Goal: Information Seeking & Learning: Learn about a topic

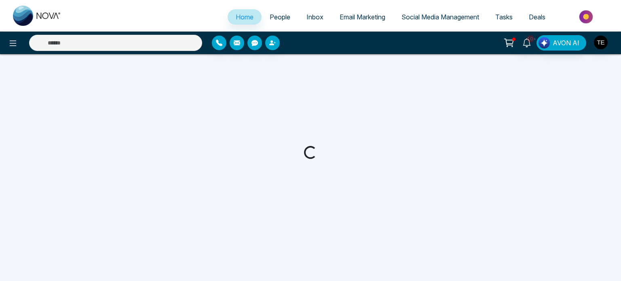
select select "*"
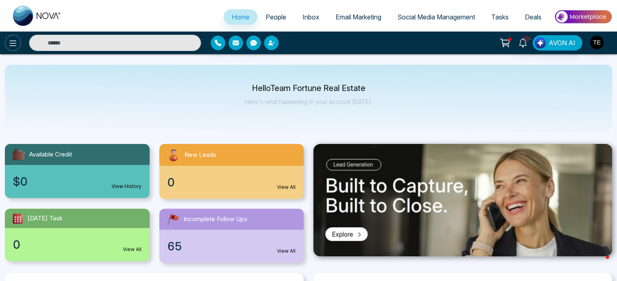
click at [8, 44] on icon at bounding box center [13, 43] width 10 height 10
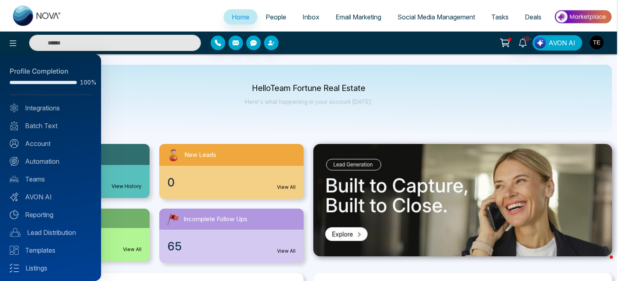
click at [272, 16] on div at bounding box center [310, 140] width 621 height 281
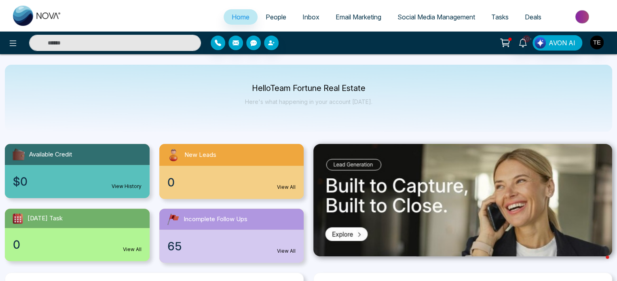
click at [269, 18] on span "People" at bounding box center [276, 17] width 21 height 8
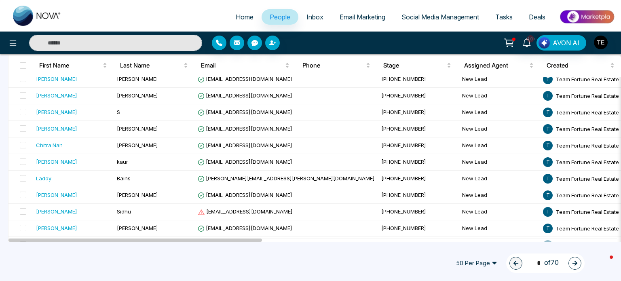
scroll to position [750, 0]
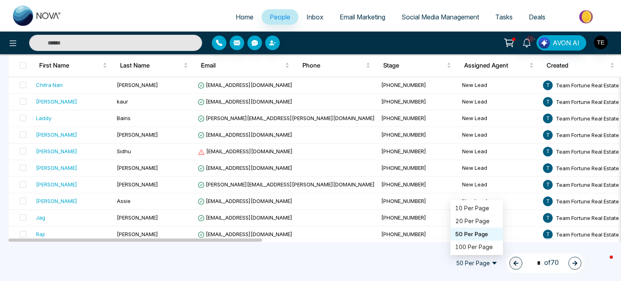
click at [456, 263] on span "50 Per Page" at bounding box center [477, 263] width 53 height 13
click at [464, 247] on div "100 Per Page" at bounding box center [477, 247] width 43 height 9
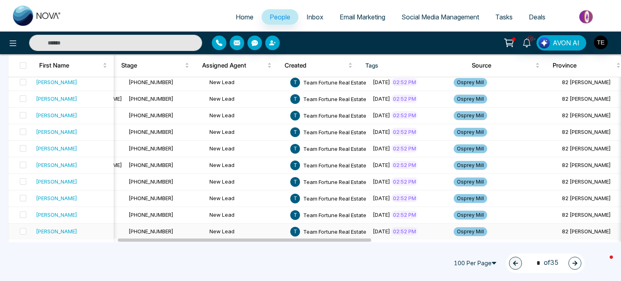
scroll to position [1575, 0]
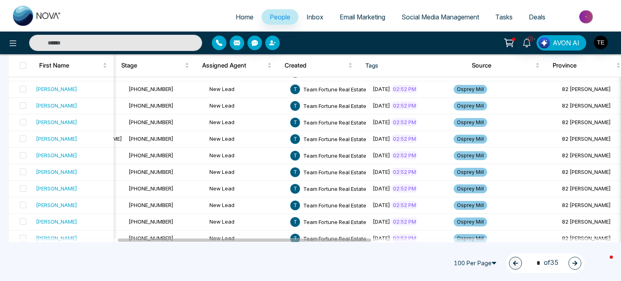
click at [576, 263] on icon "button" at bounding box center [575, 263] width 5 height 5
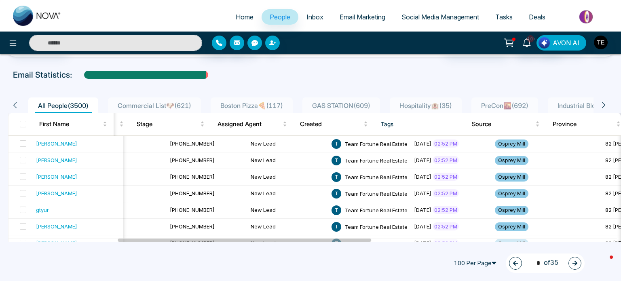
scroll to position [0, 0]
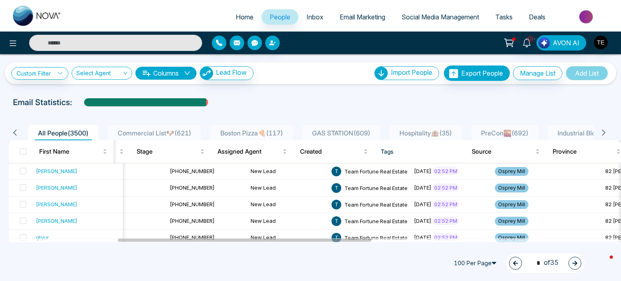
click at [574, 263] on icon "button" at bounding box center [575, 263] width 5 height 5
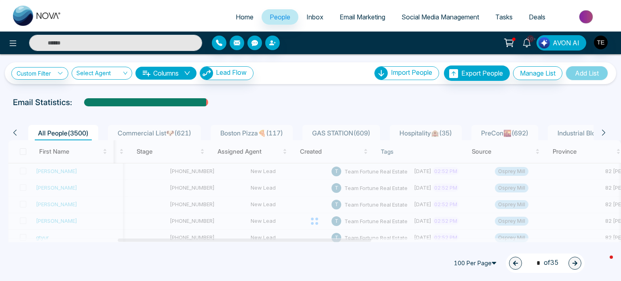
click at [392, 168] on div at bounding box center [314, 221] width 613 height 162
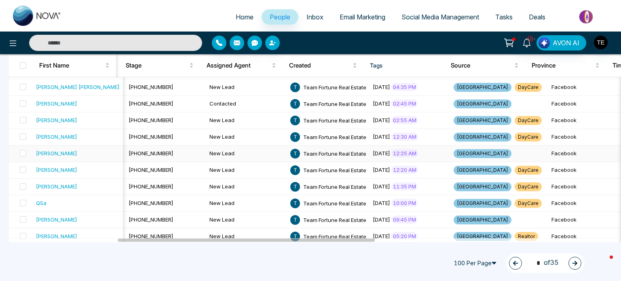
scroll to position [1575, 0]
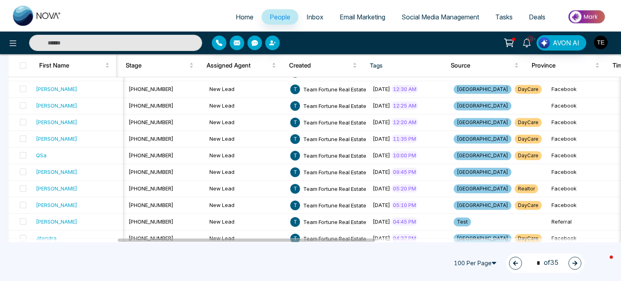
click at [576, 263] on icon "button" at bounding box center [575, 263] width 5 height 5
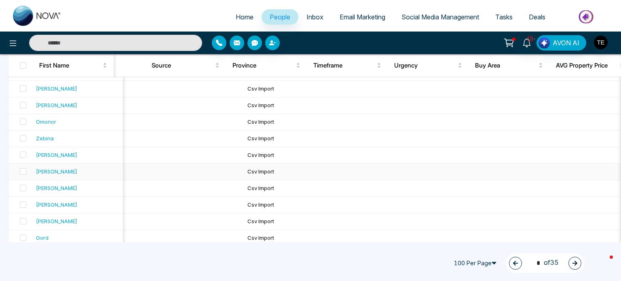
scroll to position [0, 0]
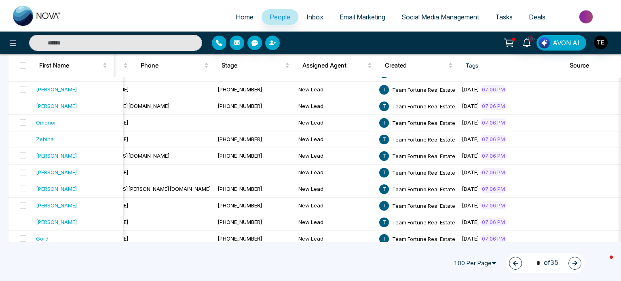
click at [570, 263] on button "button" at bounding box center [575, 263] width 13 height 13
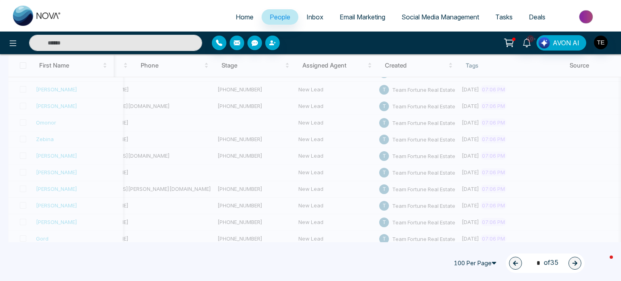
type input "*"
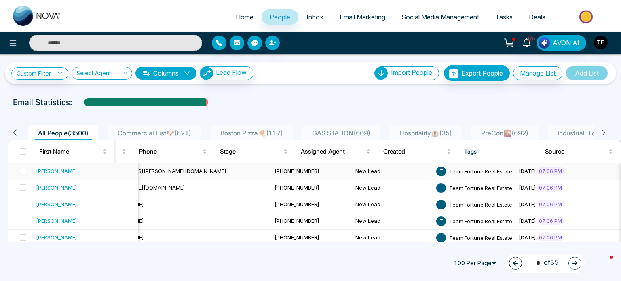
click at [275, 169] on span "[PHONE_NUMBER]" at bounding box center [297, 171] width 45 height 6
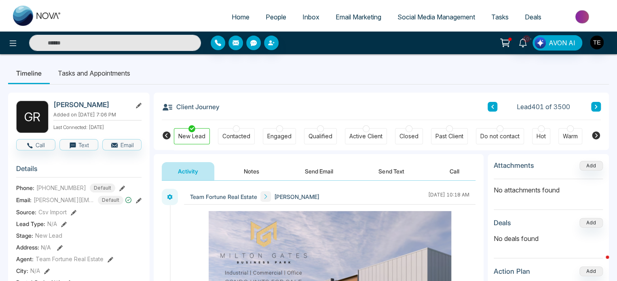
click at [596, 105] on icon at bounding box center [596, 107] width 2 height 4
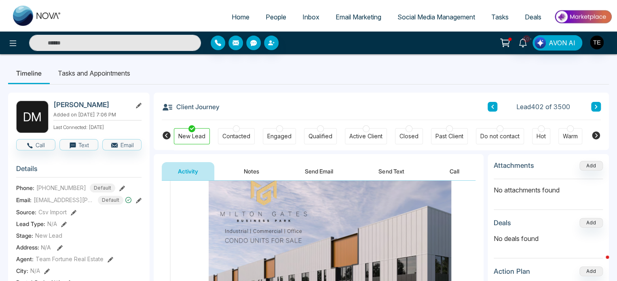
click at [598, 108] on button at bounding box center [596, 107] width 10 height 10
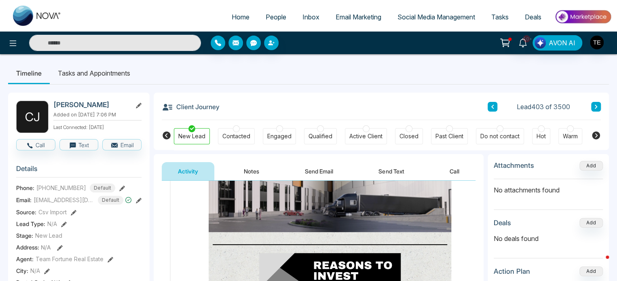
click at [597, 104] on icon at bounding box center [596, 106] width 4 height 5
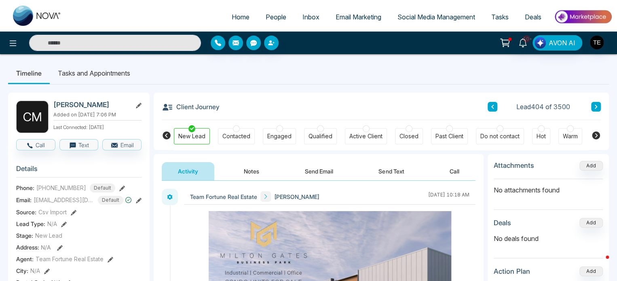
click at [596, 106] on icon at bounding box center [596, 106] width 4 height 5
click at [592, 108] on button at bounding box center [596, 107] width 10 height 10
click at [151, 47] on input "text" at bounding box center [115, 43] width 172 height 16
type input "*"
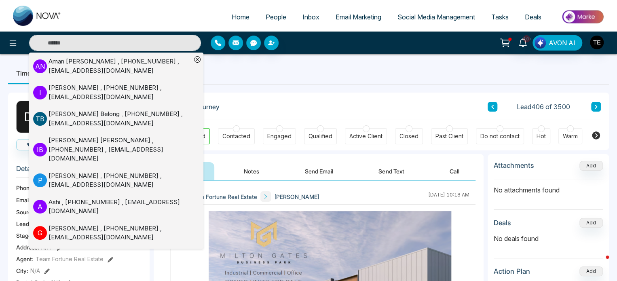
scroll to position [299, 0]
click at [91, 171] on div "[PERSON_NAME] , [PHONE_NUMBER] , [EMAIL_ADDRESS][DOMAIN_NAME]" at bounding box center [120, 180] width 143 height 18
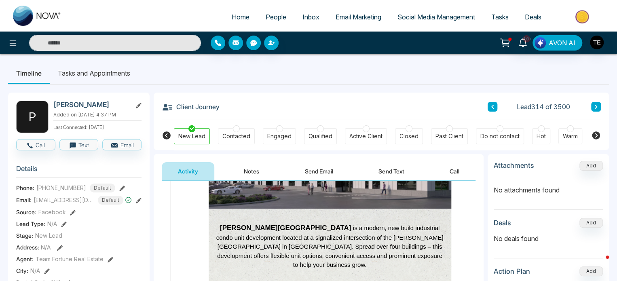
click at [596, 108] on icon at bounding box center [596, 107] width 2 height 4
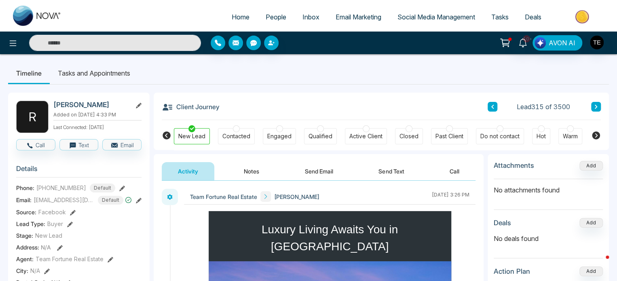
click at [598, 106] on icon at bounding box center [596, 106] width 4 height 5
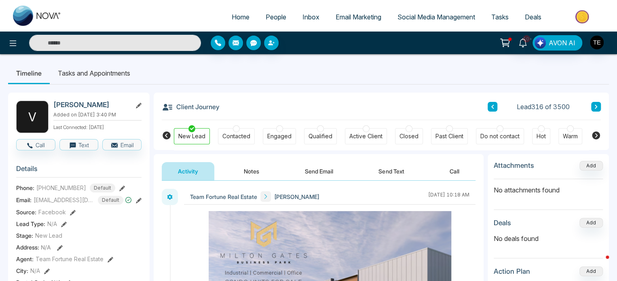
click at [596, 101] on div "Client Journey Lead 316 of 3500" at bounding box center [381, 107] width 439 height 28
click at [596, 106] on icon at bounding box center [596, 107] width 2 height 4
click at [598, 106] on icon at bounding box center [596, 106] width 4 height 5
click at [123, 44] on input "text" at bounding box center [115, 43] width 172 height 16
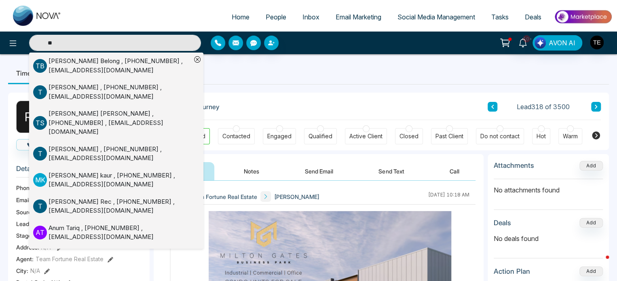
type input "**"
click at [100, 171] on div "[PERSON_NAME] , [PHONE_NUMBER] , [EMAIL_ADDRESS][DOMAIN_NAME]" at bounding box center [120, 180] width 143 height 18
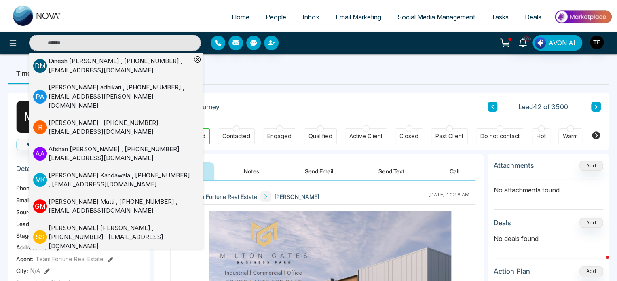
click at [284, 76] on ul "Timeline Tasks and Appointments" at bounding box center [308, 73] width 601 height 22
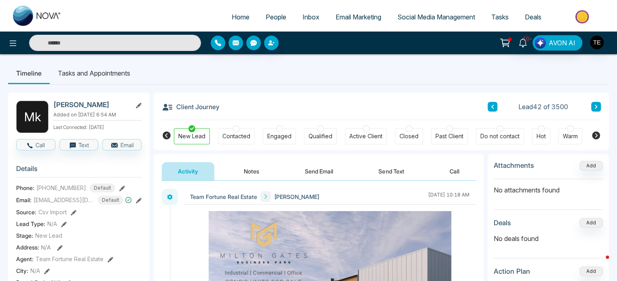
click at [267, 18] on span "People" at bounding box center [276, 17] width 21 height 8
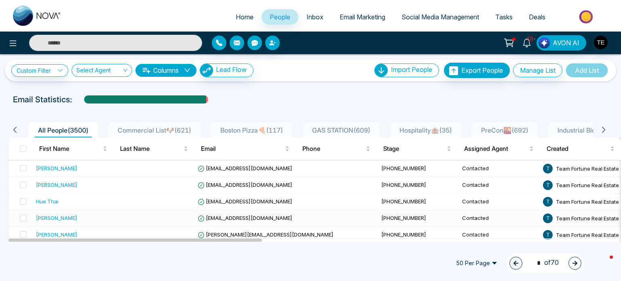
scroll to position [3, 0]
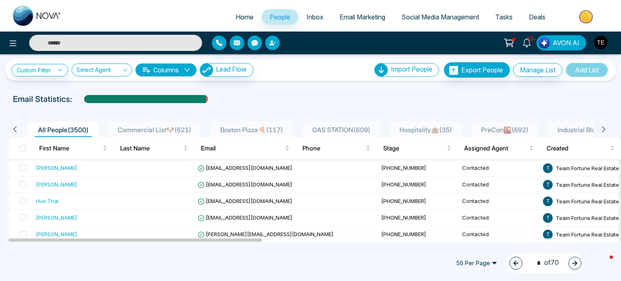
click at [485, 265] on span "50 Per Page" at bounding box center [477, 263] width 53 height 13
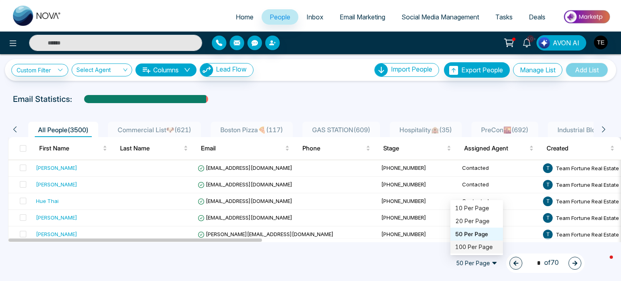
click at [480, 246] on div "100 Per Page" at bounding box center [477, 247] width 43 height 9
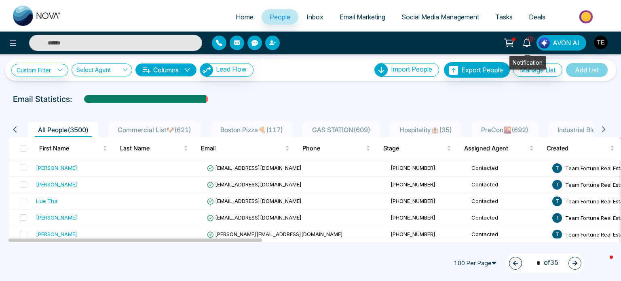
click at [526, 43] on icon at bounding box center [527, 42] width 9 height 9
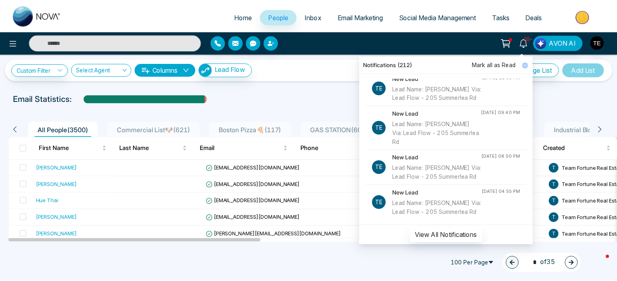
scroll to position [950, 0]
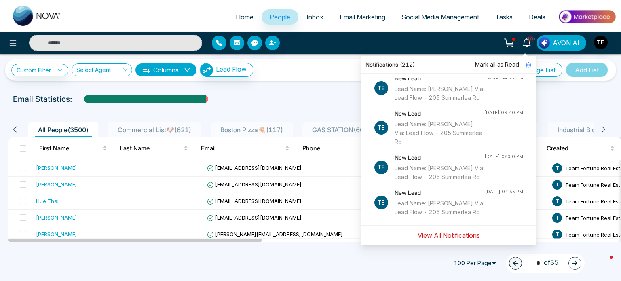
click at [440, 236] on button "View All Notifications" at bounding box center [449, 235] width 73 height 15
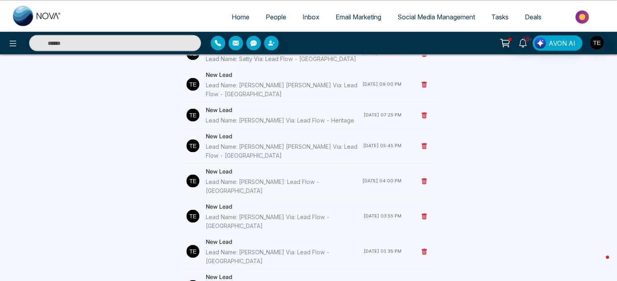
scroll to position [3830, 0]
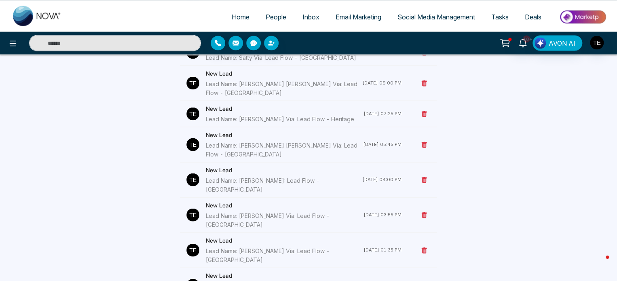
click at [320, 176] on div "Lead Name: [PERSON_NAME]: Lead Flow - [GEOGRAPHIC_DATA]" at bounding box center [284, 185] width 157 height 18
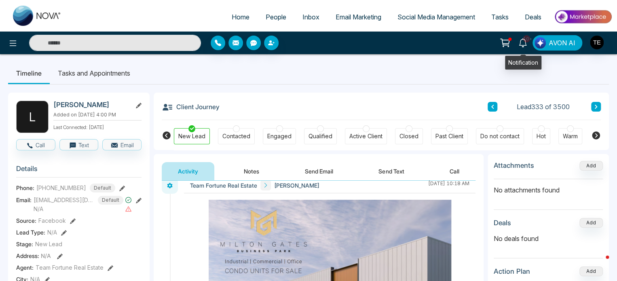
click at [526, 41] on span "10+" at bounding box center [526, 38] width 7 height 7
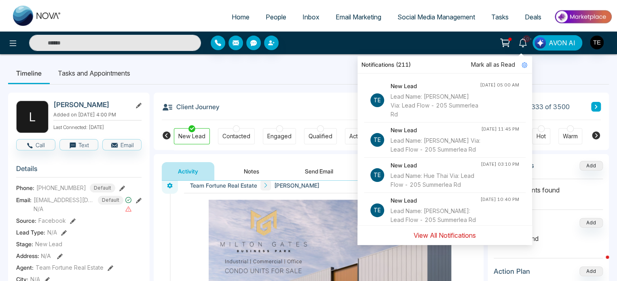
click at [452, 237] on button "View All Notifications" at bounding box center [445, 235] width 73 height 15
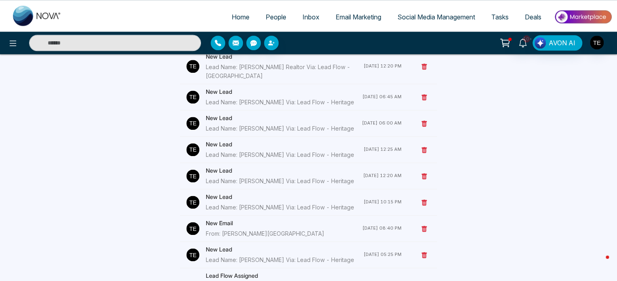
scroll to position [6628, 0]
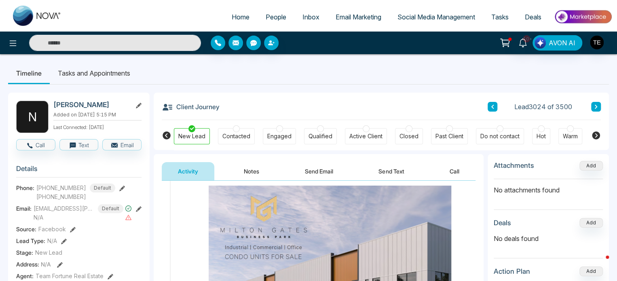
click at [276, 16] on span "People" at bounding box center [276, 17] width 21 height 8
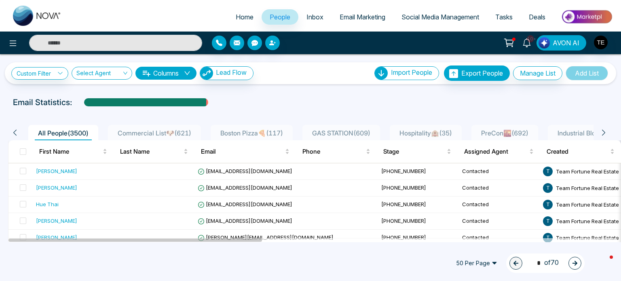
click at [169, 131] on span "Commercial List🐶 ( 621 )" at bounding box center [154, 133] width 80 height 8
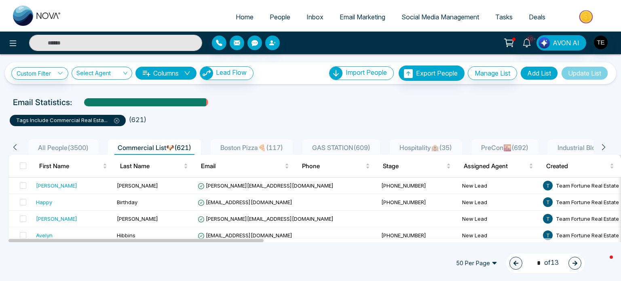
click at [489, 266] on span "50 Per Page" at bounding box center [477, 263] width 53 height 13
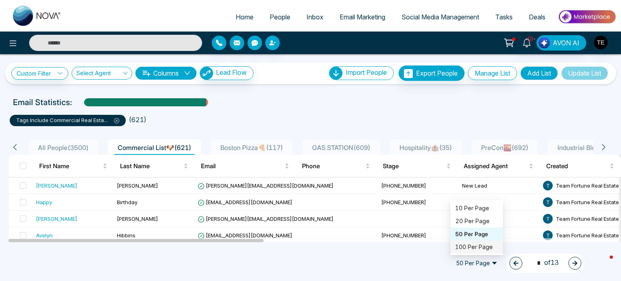
click at [477, 245] on div "100 Per Page" at bounding box center [477, 247] width 43 height 9
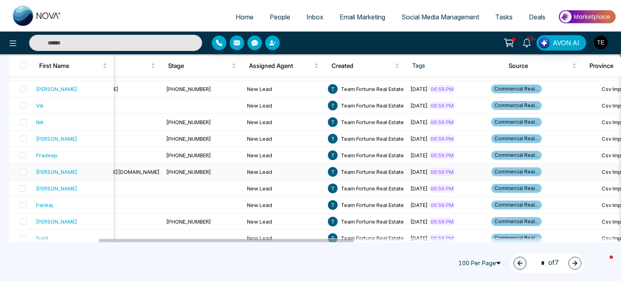
scroll to position [1589, 0]
click at [576, 265] on icon "button" at bounding box center [575, 263] width 5 height 5
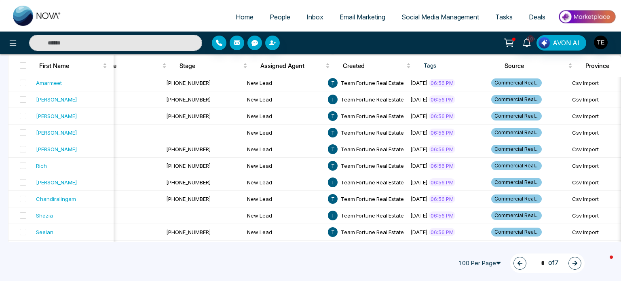
scroll to position [1590, 0]
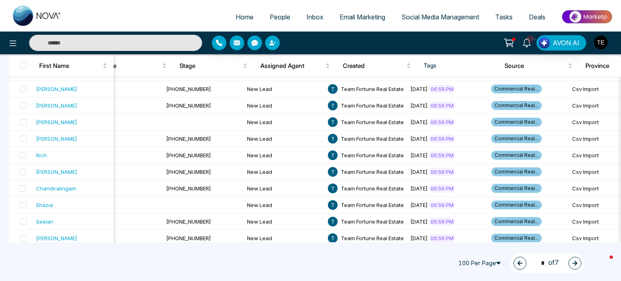
click at [574, 263] on icon "button" at bounding box center [575, 263] width 5 height 5
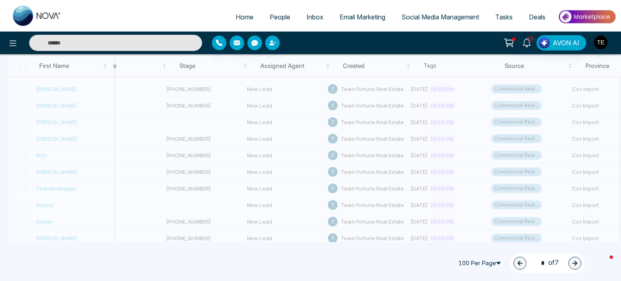
type input "*"
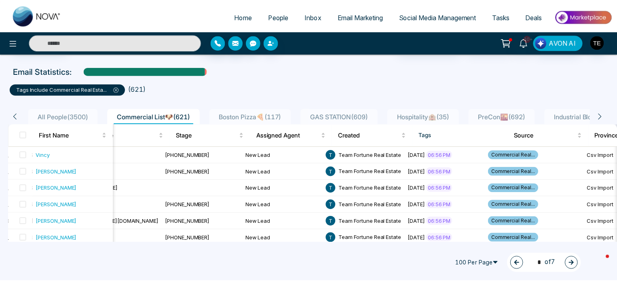
scroll to position [0, 0]
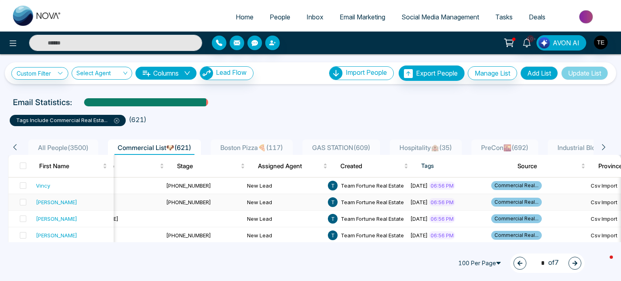
click at [492, 200] on span "Commercial Real..." at bounding box center [517, 202] width 51 height 9
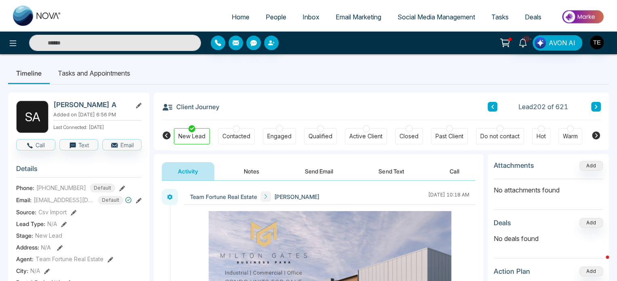
click at [256, 171] on button "Notes" at bounding box center [252, 171] width 48 height 18
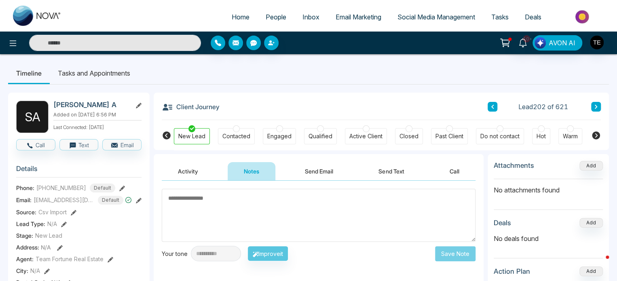
click at [184, 170] on button "Activity" at bounding box center [188, 171] width 53 height 18
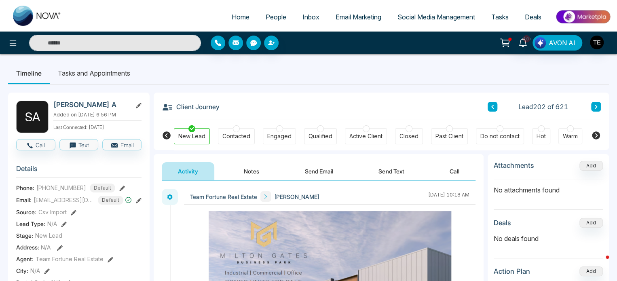
click at [94, 75] on li "Tasks and Appointments" at bounding box center [94, 73] width 89 height 22
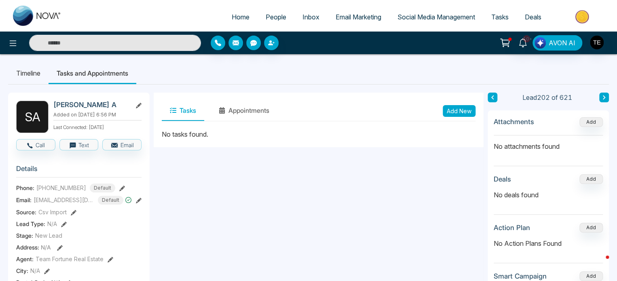
click at [22, 75] on li "Timeline" at bounding box center [28, 73] width 40 height 22
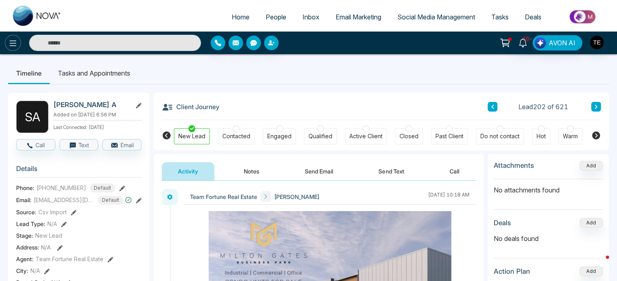
click at [20, 42] on button at bounding box center [13, 43] width 16 height 16
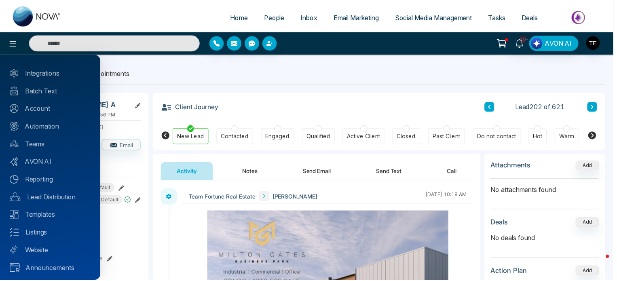
scroll to position [36, 0]
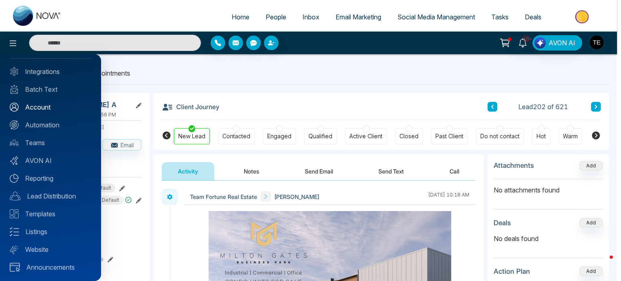
click at [34, 105] on link "Account" at bounding box center [51, 107] width 82 height 10
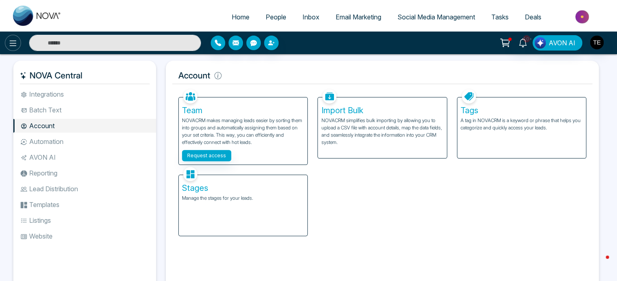
click at [17, 40] on icon at bounding box center [13, 43] width 10 height 10
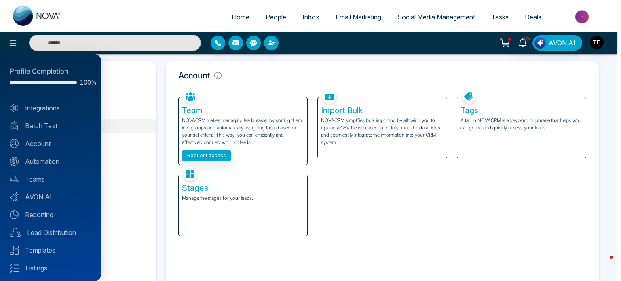
click at [231, 17] on div at bounding box center [310, 140] width 621 height 281
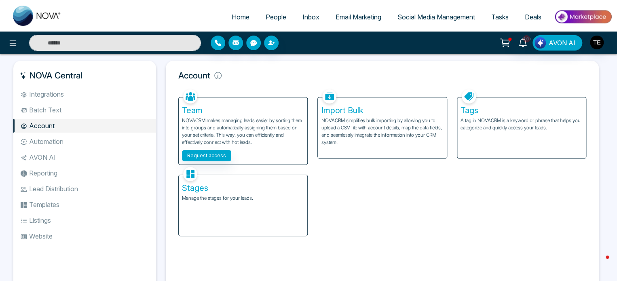
click at [232, 17] on span "Home" at bounding box center [241, 17] width 18 height 8
select select "*"
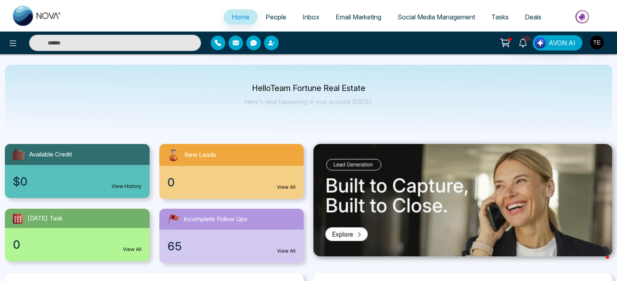
click at [271, 13] on span "People" at bounding box center [276, 17] width 21 height 8
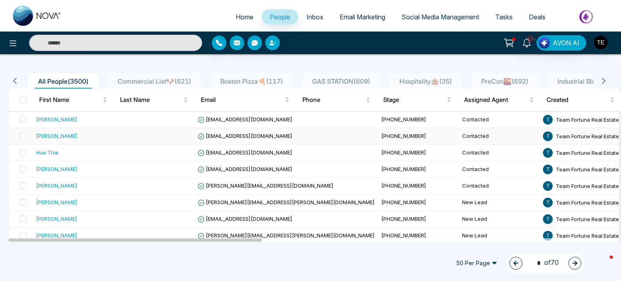
scroll to position [53, 0]
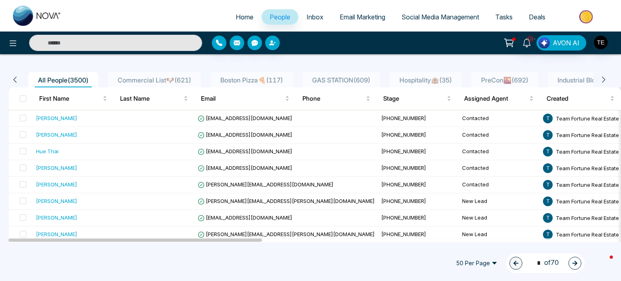
click at [170, 75] on div "Commercial List🐶 ( 621 )" at bounding box center [154, 80] width 80 height 10
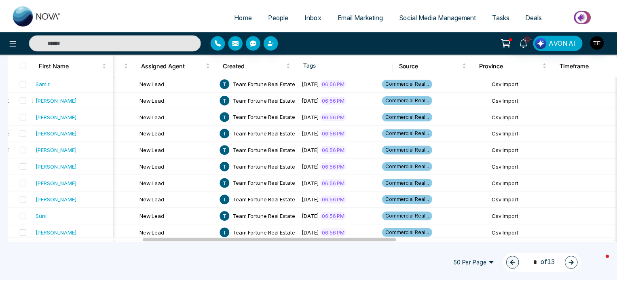
scroll to position [550, 0]
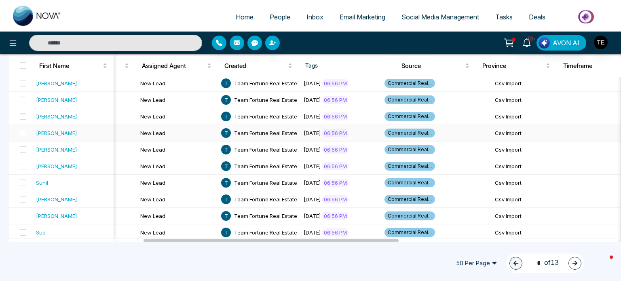
click at [385, 129] on span "Commercial Real..." at bounding box center [410, 133] width 51 height 9
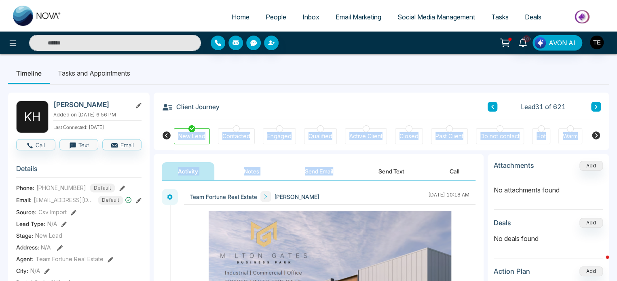
drag, startPoint x: 154, startPoint y: 151, endPoint x: 344, endPoint y: 157, distance: 190.2
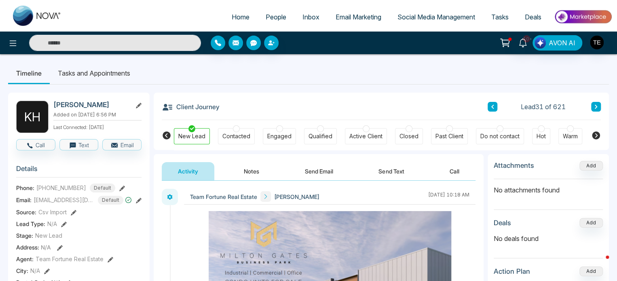
click at [596, 105] on icon at bounding box center [596, 106] width 4 height 5
click at [600, 106] on button at bounding box center [596, 107] width 10 height 10
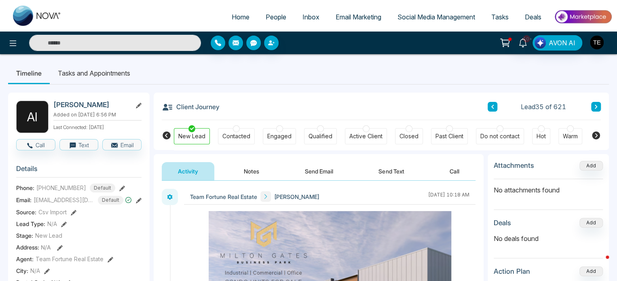
click at [595, 104] on button at bounding box center [596, 107] width 10 height 10
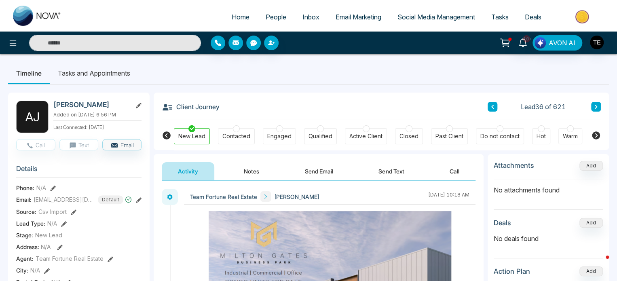
click at [597, 106] on icon at bounding box center [596, 106] width 4 height 5
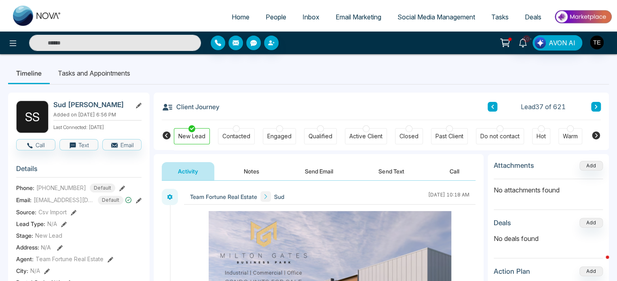
click at [597, 106] on icon at bounding box center [596, 106] width 4 height 5
click at [597, 105] on icon at bounding box center [596, 106] width 4 height 5
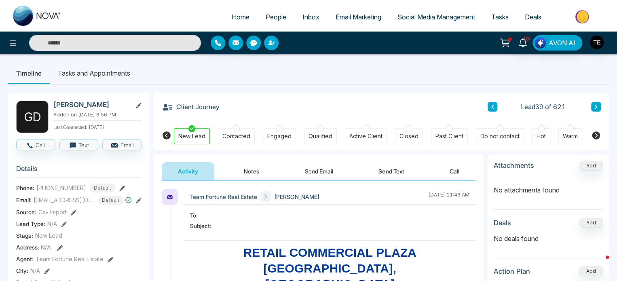
click at [597, 105] on icon at bounding box center [596, 106] width 4 height 5
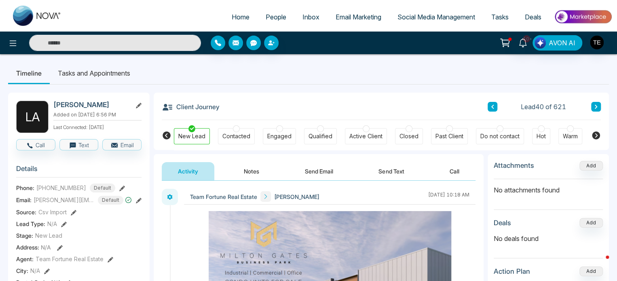
click at [494, 106] on icon at bounding box center [493, 106] width 4 height 5
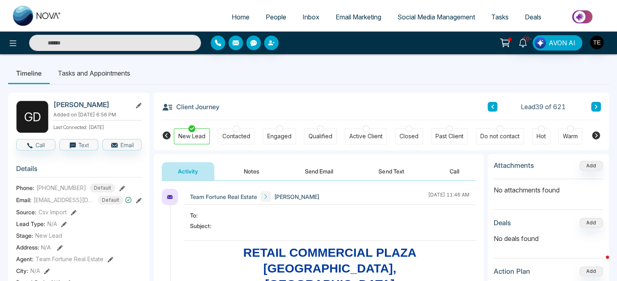
click at [596, 108] on icon at bounding box center [596, 107] width 2 height 4
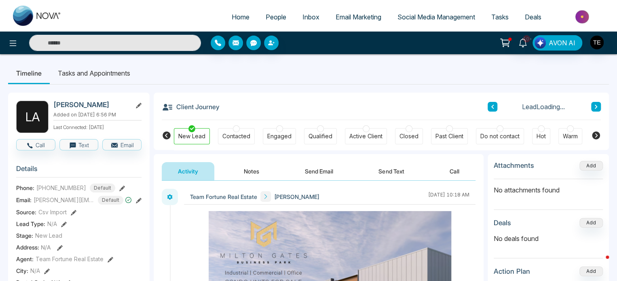
click at [596, 108] on icon at bounding box center [596, 107] width 2 height 4
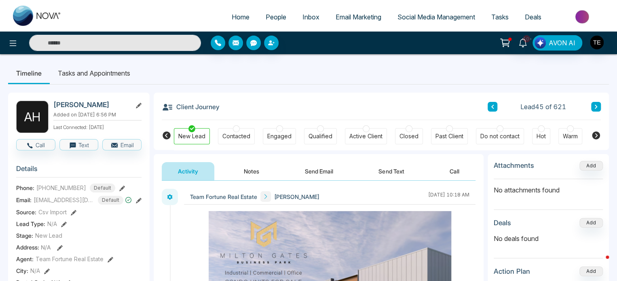
click at [596, 108] on icon at bounding box center [596, 107] width 2 height 4
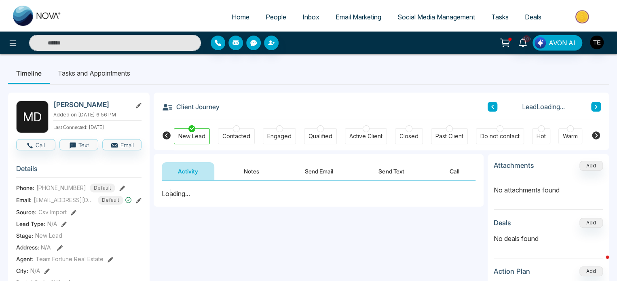
click at [596, 108] on icon at bounding box center [596, 107] width 2 height 4
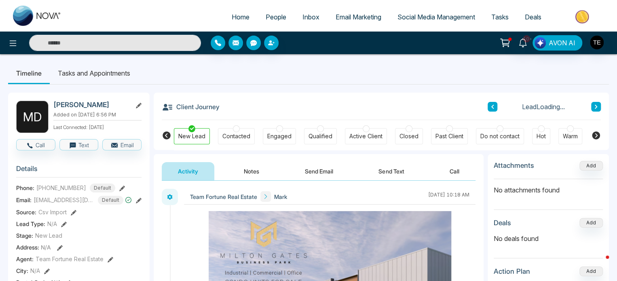
click at [596, 108] on icon at bounding box center [596, 107] width 2 height 4
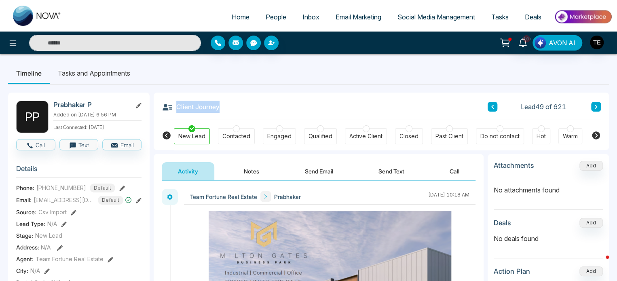
drag, startPoint x: 155, startPoint y: 97, endPoint x: 218, endPoint y: 107, distance: 63.9
click at [218, 107] on div "Client Journey Lead 49 of 621 New Lead Contacted Engaged Qualified Active Clien…" at bounding box center [382, 121] width 456 height 57
click at [221, 106] on div "Client Journey Lead 49 of 621" at bounding box center [381, 107] width 439 height 28
drag, startPoint x: 221, startPoint y: 106, endPoint x: 196, endPoint y: 105, distance: 25.5
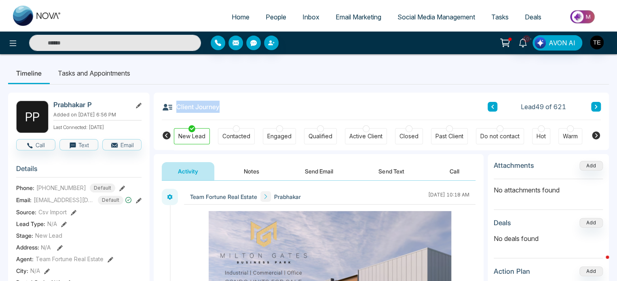
click at [196, 105] on div "Client Journey Lead 49 of 621" at bounding box center [381, 107] width 439 height 28
click at [307, 104] on div "Client Journey Lead 49 of 621" at bounding box center [381, 107] width 439 height 28
click at [596, 106] on icon at bounding box center [596, 107] width 2 height 4
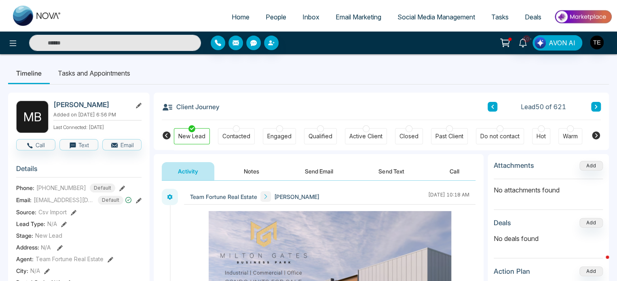
click at [592, 107] on button at bounding box center [596, 107] width 10 height 10
click at [596, 106] on icon at bounding box center [596, 107] width 2 height 4
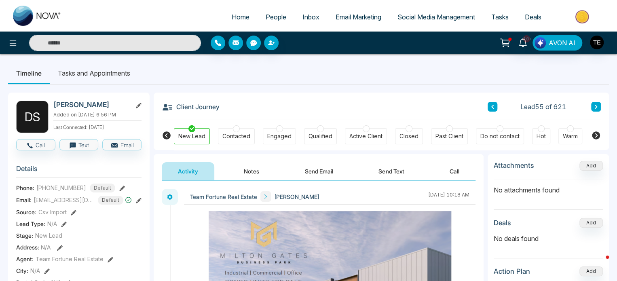
click at [125, 47] on input "text" at bounding box center [115, 43] width 172 height 16
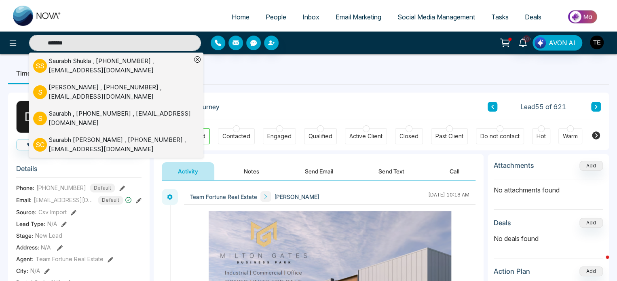
type input "*******"
click at [102, 123] on div "Saurabh , [PHONE_NUMBER] , [EMAIL_ADDRESS][DOMAIN_NAME]" at bounding box center [120, 118] width 143 height 18
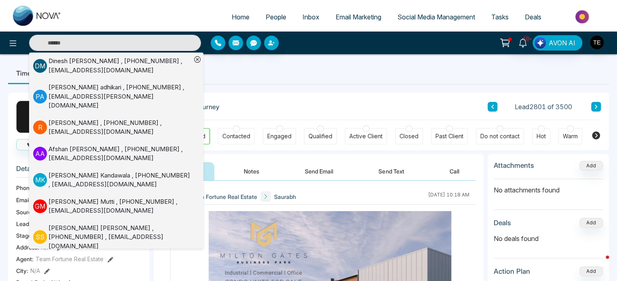
click at [270, 98] on div "Client Journey Lead 2801 of 3500" at bounding box center [381, 107] width 439 height 28
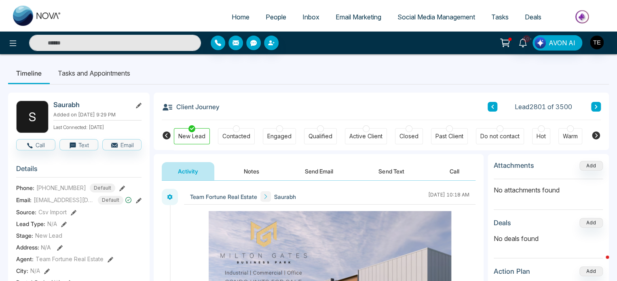
click at [593, 104] on button at bounding box center [596, 107] width 10 height 10
click at [295, 94] on div "Client Journey Lead 2804 of 3500" at bounding box center [381, 107] width 439 height 28
click at [598, 106] on icon at bounding box center [596, 106] width 4 height 5
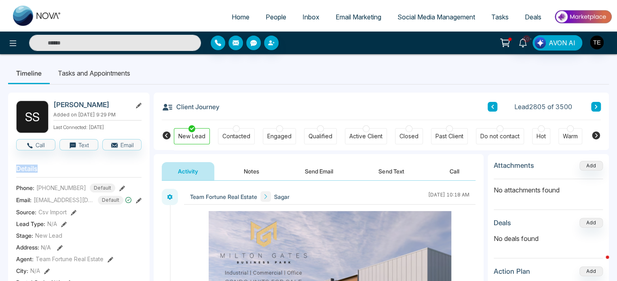
drag, startPoint x: 38, startPoint y: 167, endPoint x: 16, endPoint y: 171, distance: 21.8
click at [16, 171] on h3 "Details" at bounding box center [78, 171] width 125 height 13
drag, startPoint x: 15, startPoint y: 167, endPoint x: 45, endPoint y: 168, distance: 29.9
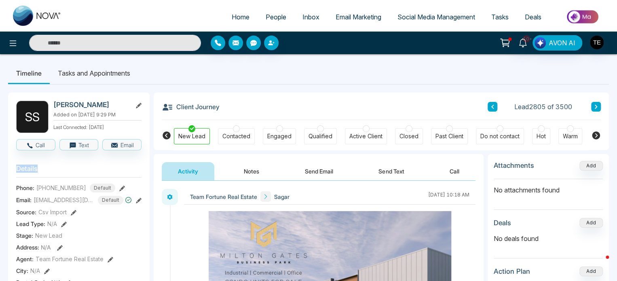
click at [45, 168] on h3 "Details" at bounding box center [78, 171] width 125 height 13
drag, startPoint x: 37, startPoint y: 169, endPoint x: 8, endPoint y: 174, distance: 29.1
click at [596, 108] on icon at bounding box center [596, 107] width 2 height 4
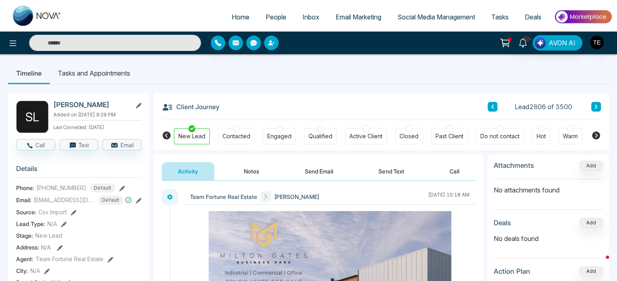
click at [596, 108] on icon at bounding box center [596, 107] width 2 height 4
click at [171, 111] on icon at bounding box center [167, 107] width 11 height 11
drag, startPoint x: 170, startPoint y: 110, endPoint x: 413, endPoint y: 103, distance: 242.5
click at [413, 103] on div "Client Journey Lead 2807 of 3500" at bounding box center [381, 107] width 439 height 28
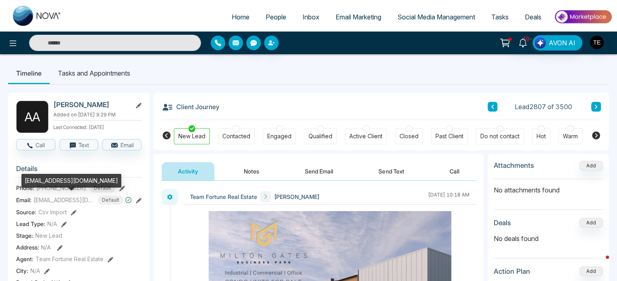
click at [94, 199] on span "hegaziwissam@sympatico.ca" at bounding box center [64, 200] width 61 height 8
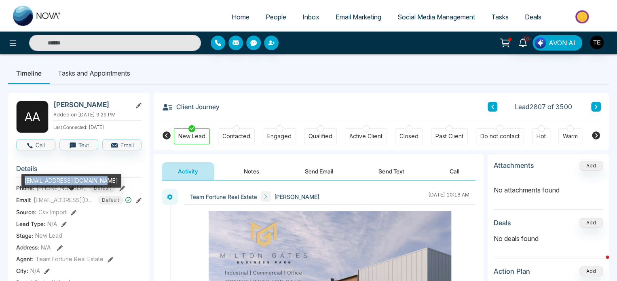
drag, startPoint x: 104, startPoint y: 179, endPoint x: 24, endPoint y: 178, distance: 79.3
click at [24, 178] on div "hegaziwissam@sympatico.ca" at bounding box center [71, 181] width 100 height 14
copy div "hegaziwissam@sympatico.ca"
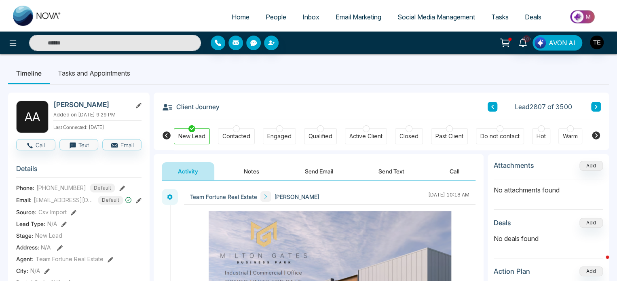
click at [596, 103] on button at bounding box center [596, 107] width 10 height 10
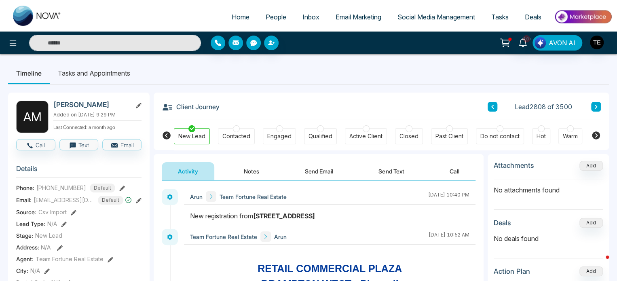
click at [251, 173] on button "Notes" at bounding box center [252, 171] width 48 height 18
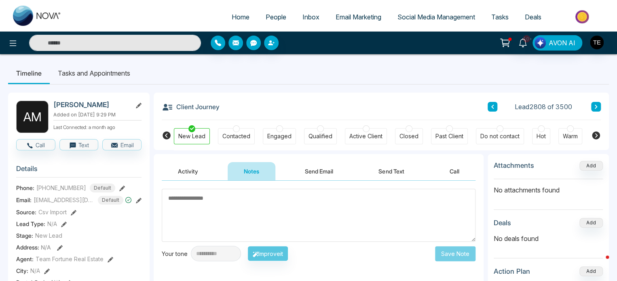
click at [181, 170] on button "Activity" at bounding box center [188, 171] width 53 height 18
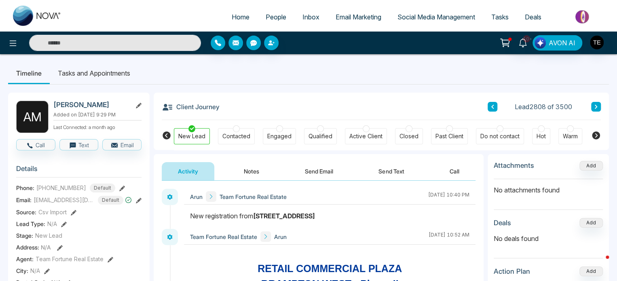
click at [597, 105] on icon at bounding box center [596, 106] width 4 height 5
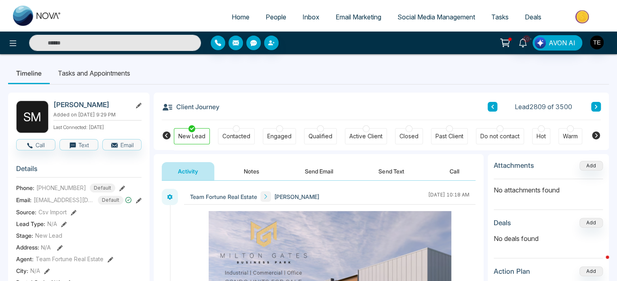
click at [593, 106] on button at bounding box center [596, 107] width 10 height 10
click at [596, 106] on icon at bounding box center [596, 107] width 2 height 4
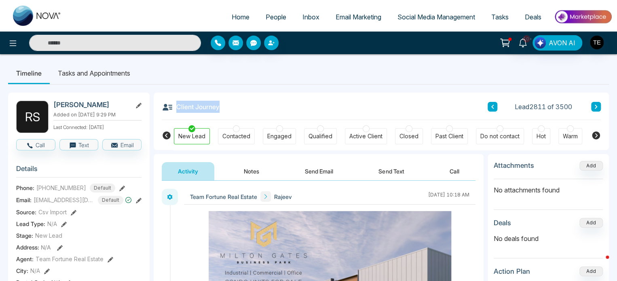
drag, startPoint x: 159, startPoint y: 100, endPoint x: 217, endPoint y: 106, distance: 58.2
click at [217, 106] on div "Client Journey Lead 2811 of 3500 New Lead Contacted Engaged Qualified Active Cl…" at bounding box center [382, 121] width 456 height 57
click at [312, 76] on ul "Timeline Tasks and Appointments" at bounding box center [308, 73] width 601 height 22
click at [235, 21] on link "Home" at bounding box center [241, 16] width 34 height 15
select select "*"
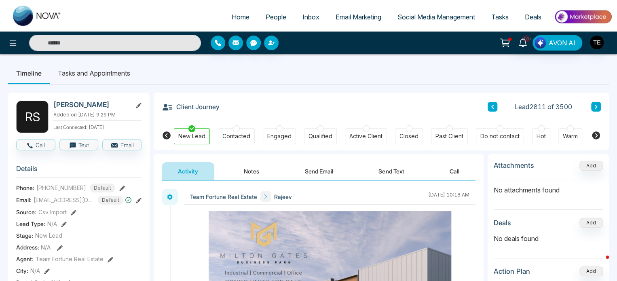
select select "*"
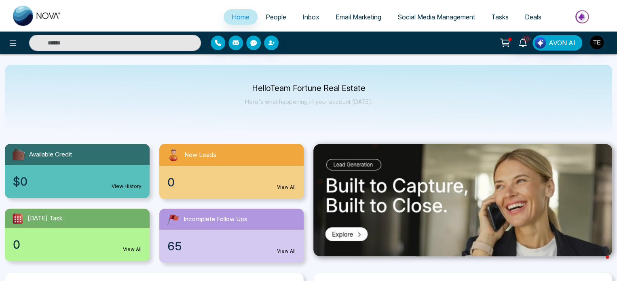
click at [266, 19] on span "People" at bounding box center [276, 17] width 21 height 8
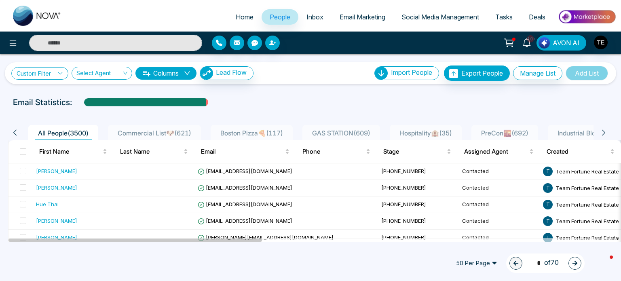
click at [52, 71] on link "Custom Filter" at bounding box center [39, 73] width 57 height 13
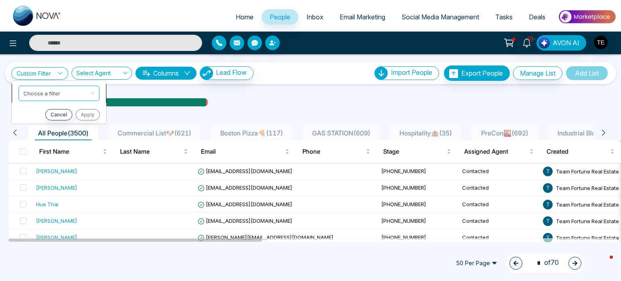
click at [57, 95] on input "search" at bounding box center [56, 92] width 66 height 12
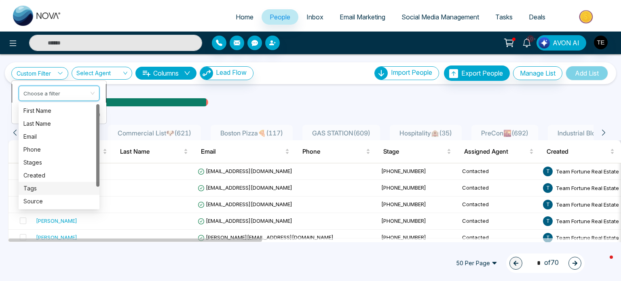
click at [36, 187] on div "Tags" at bounding box center [58, 188] width 71 height 9
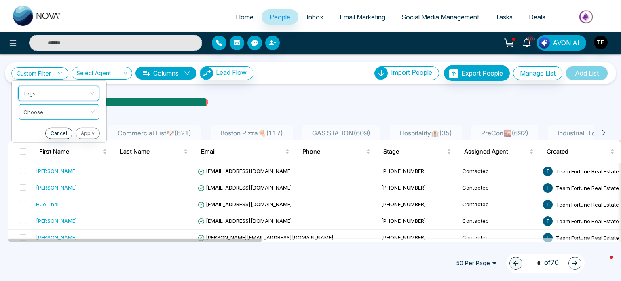
click at [66, 115] on input "search" at bounding box center [56, 110] width 66 height 12
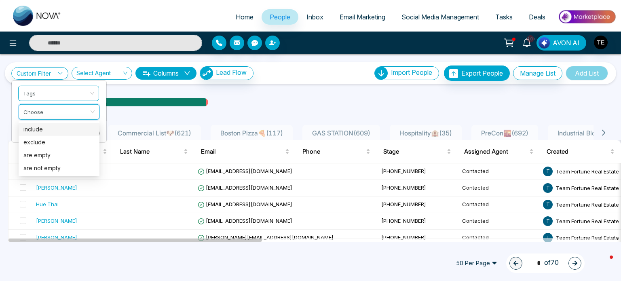
click at [51, 127] on div "include" at bounding box center [58, 129] width 71 height 9
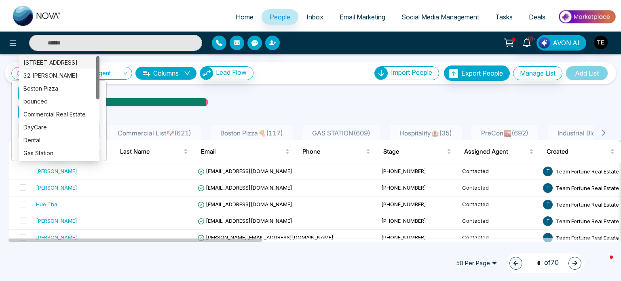
click at [66, 128] on div "Choose 205 Summerlea Rd 32 William 205 Summerlea Rd 32 William Boston Pizza bou…" at bounding box center [59, 130] width 81 height 15
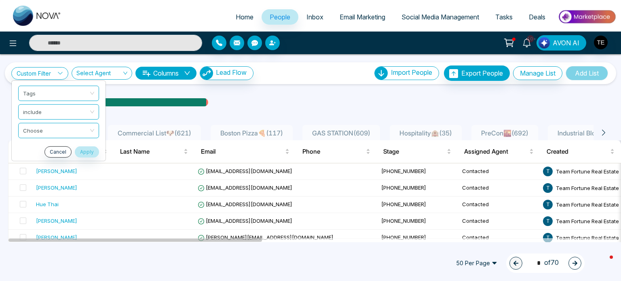
click at [140, 90] on div "Custom Filter Tags created tags source First Name Last Name Email Phone Stages …" at bounding box center [310, 148] width 621 height 188
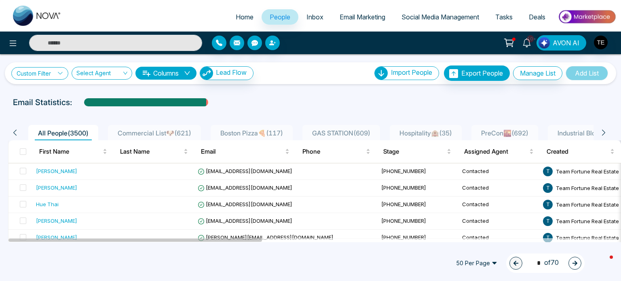
click at [50, 70] on link "Custom Filter" at bounding box center [39, 73] width 57 height 13
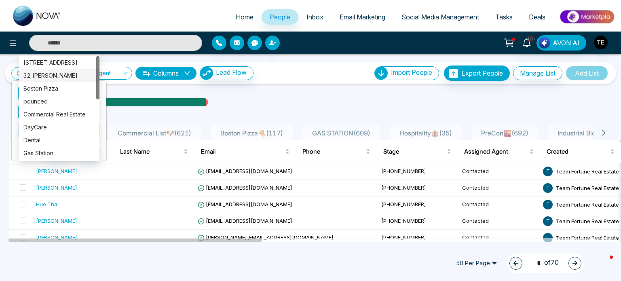
click at [86, 132] on div "Choose 205 Summerlea Rd 32 William Boston Pizza 205 Summerlea Rd 32 William Bos…" at bounding box center [59, 130] width 81 height 15
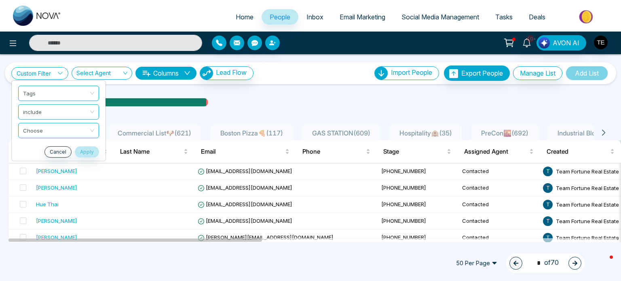
click at [133, 90] on div "Custom Filter Tags created tags source First Name Last Name Email Phone Stages …" at bounding box center [310, 148] width 621 height 188
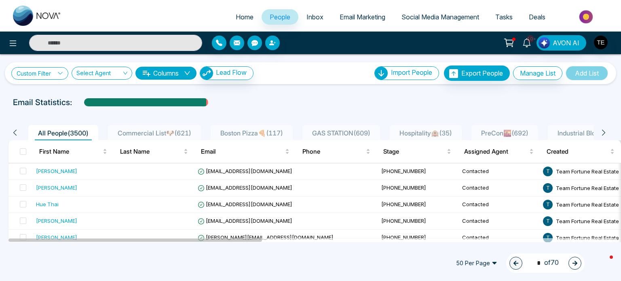
click at [47, 71] on link "Custom Filter" at bounding box center [39, 73] width 57 height 13
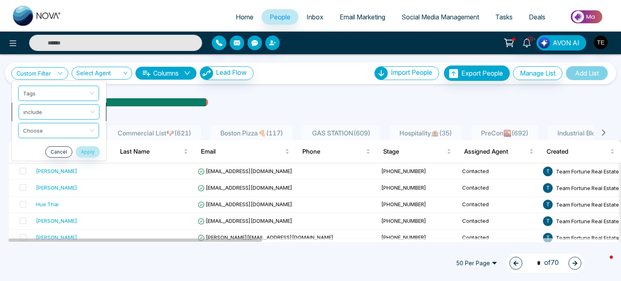
click at [76, 112] on span "include" at bounding box center [58, 111] width 71 height 15
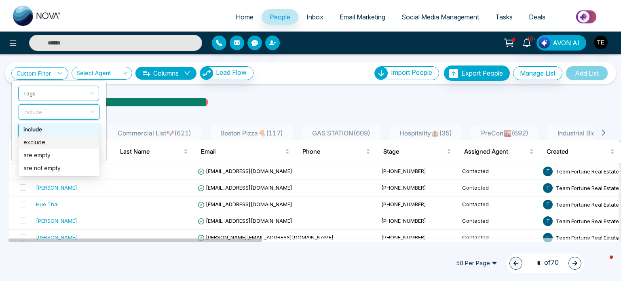
click at [52, 144] on div "exclude" at bounding box center [58, 142] width 71 height 9
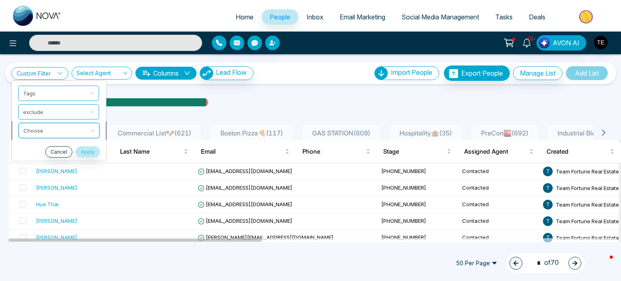
click at [76, 127] on div "Choose bounced Commercial Real Estate DayCare 205 Summerlea Rd 32 William Bosto…" at bounding box center [59, 130] width 81 height 15
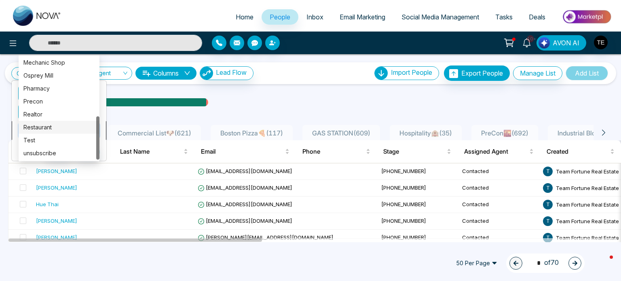
click at [47, 127] on div "Restaurant" at bounding box center [58, 127] width 71 height 9
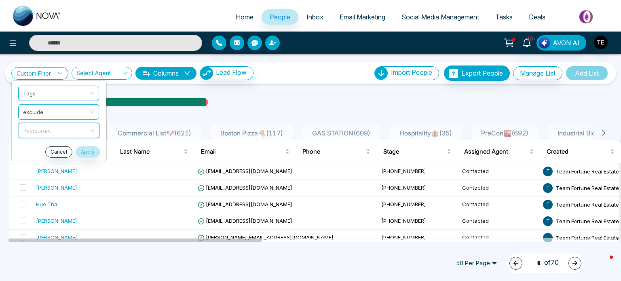
click at [47, 127] on div "Restaurant Realtor Restaurant Test Industrial Bldg Mechanic Shop Osprey Mill Ph…" at bounding box center [59, 130] width 81 height 15
click at [303, 109] on div at bounding box center [311, 109] width 612 height 3
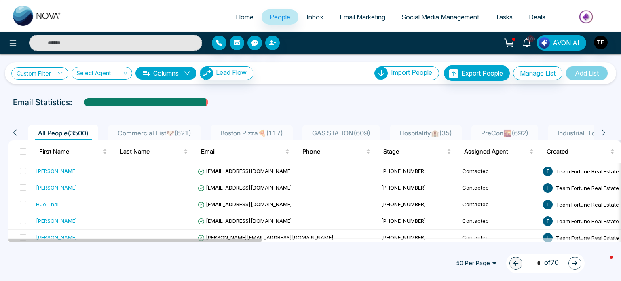
click at [49, 72] on link "Custom Filter" at bounding box center [39, 73] width 57 height 13
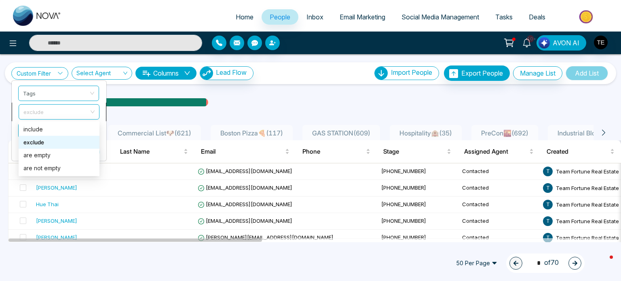
click at [62, 111] on span "exclude" at bounding box center [58, 111] width 71 height 15
click at [45, 131] on div "include" at bounding box center [58, 129] width 71 height 9
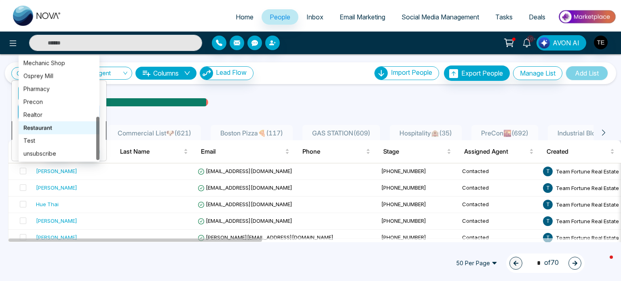
click at [63, 134] on div "Restaurant Realtor Restaurant Test Industrial Bldg Mechanic Shop Osprey Mill Ph…" at bounding box center [59, 130] width 81 height 15
click at [49, 102] on div "Precon" at bounding box center [58, 101] width 71 height 9
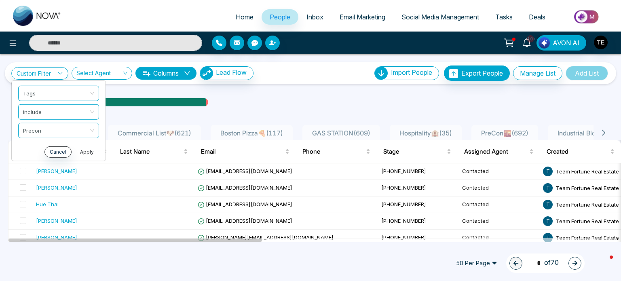
click at [88, 153] on button "Apply" at bounding box center [87, 151] width 24 height 11
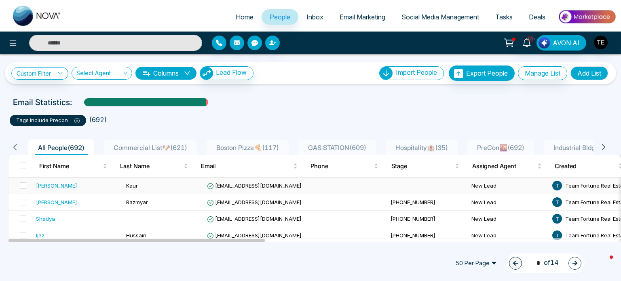
click at [83, 188] on div "Lakhvir" at bounding box center [78, 186] width 84 height 8
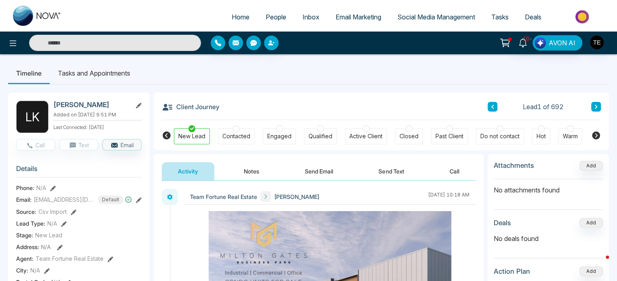
click at [598, 106] on icon at bounding box center [596, 106] width 4 height 5
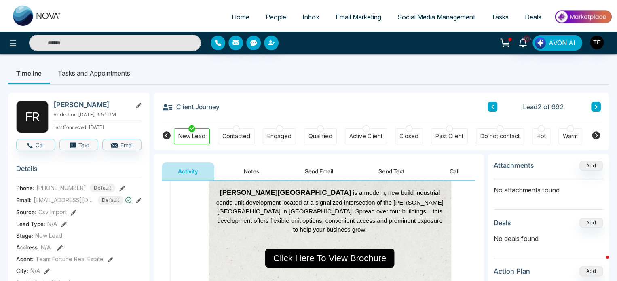
click at [598, 106] on icon at bounding box center [596, 106] width 4 height 5
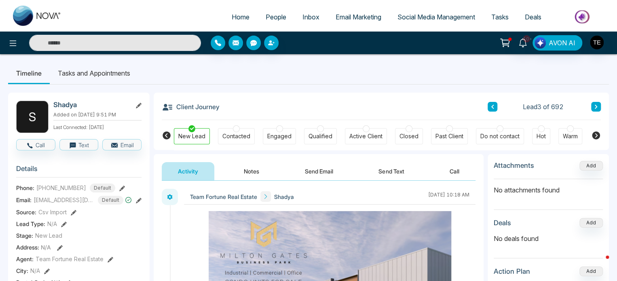
click at [596, 106] on icon at bounding box center [596, 106] width 4 height 5
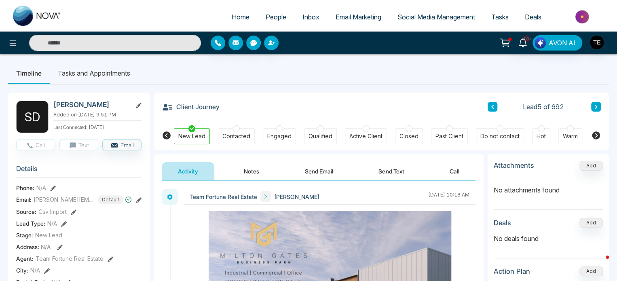
click at [595, 106] on icon at bounding box center [596, 106] width 4 height 5
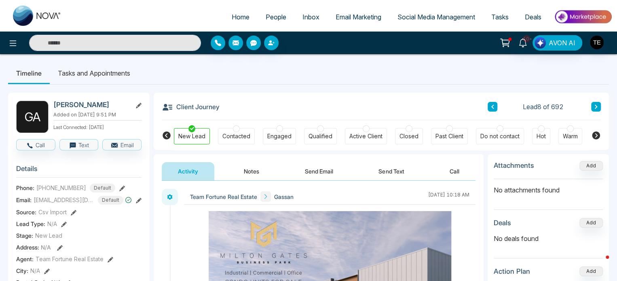
click at [595, 106] on icon at bounding box center [596, 106] width 4 height 5
click at [596, 109] on icon at bounding box center [596, 106] width 4 height 5
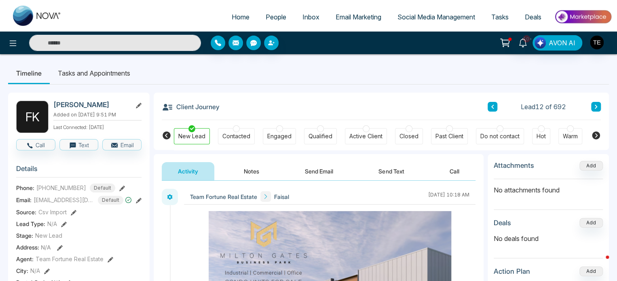
click at [596, 109] on icon at bounding box center [596, 106] width 4 height 5
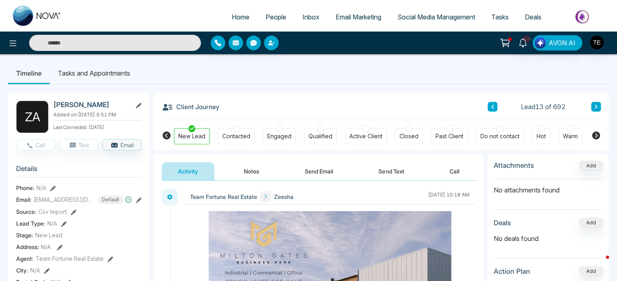
click at [596, 109] on icon at bounding box center [596, 106] width 4 height 5
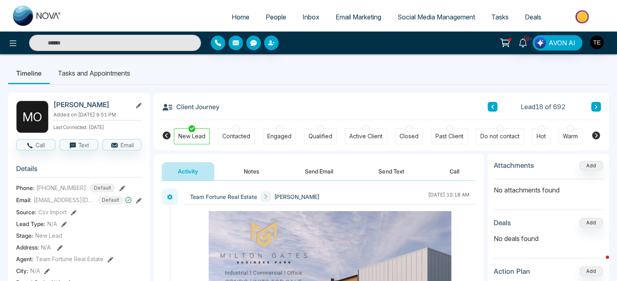
click at [596, 109] on icon at bounding box center [596, 106] width 4 height 5
click at [492, 106] on icon at bounding box center [493, 106] width 4 height 5
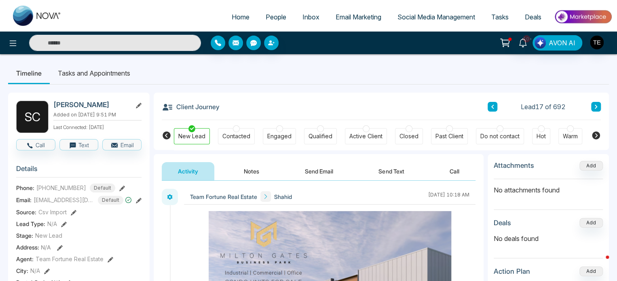
click at [492, 106] on icon at bounding box center [493, 106] width 4 height 5
click at [494, 107] on icon at bounding box center [493, 106] width 4 height 5
click at [594, 103] on button at bounding box center [596, 107] width 10 height 10
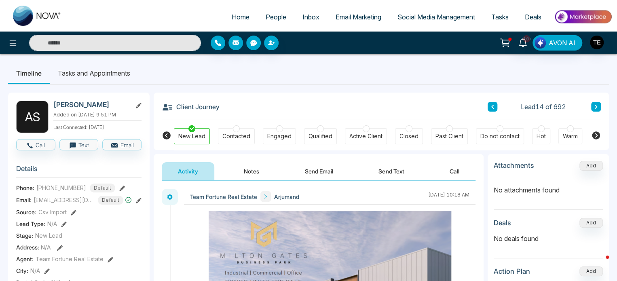
click at [594, 103] on button at bounding box center [596, 107] width 10 height 10
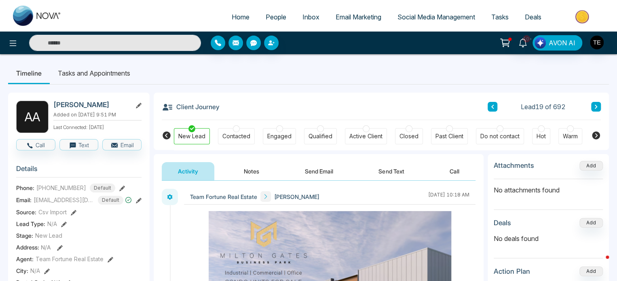
click at [594, 103] on button at bounding box center [596, 107] width 10 height 10
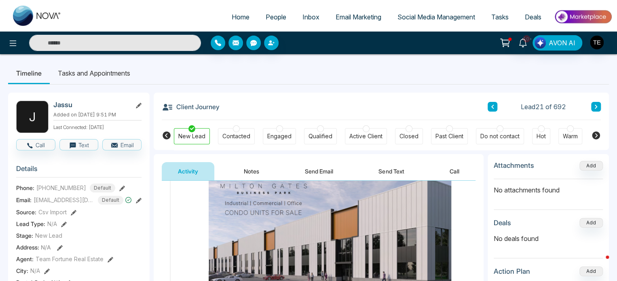
click at [595, 105] on icon at bounding box center [596, 106] width 4 height 5
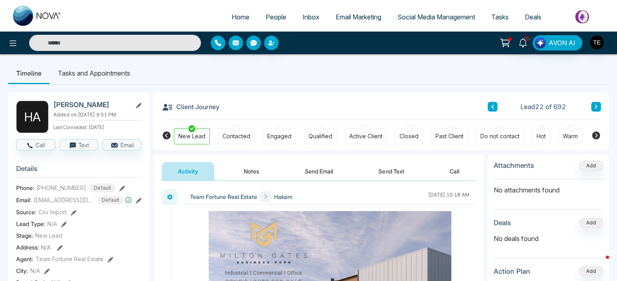
click at [598, 106] on button at bounding box center [596, 107] width 10 height 10
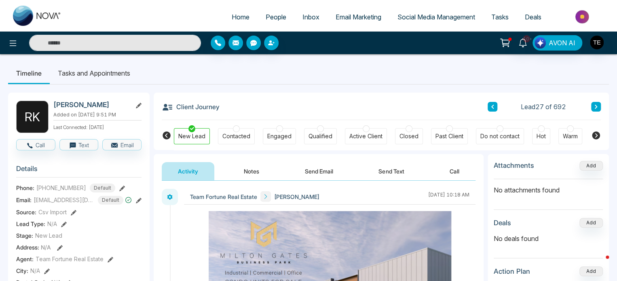
click at [597, 106] on icon at bounding box center [596, 106] width 4 height 5
click at [596, 105] on icon at bounding box center [596, 106] width 4 height 5
click at [597, 105] on icon at bounding box center [596, 106] width 4 height 5
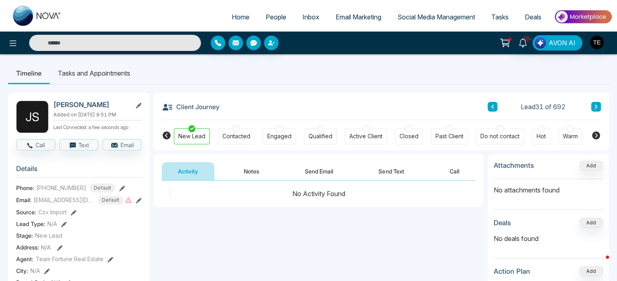
click at [595, 106] on icon at bounding box center [596, 106] width 4 height 5
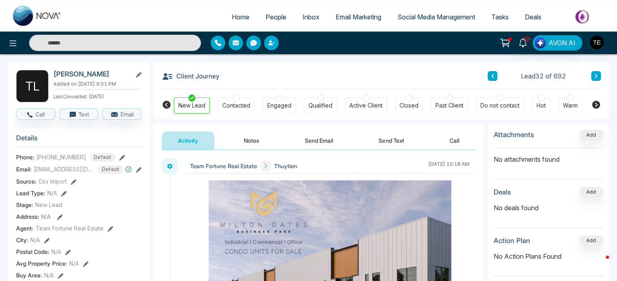
scroll to position [32, 0]
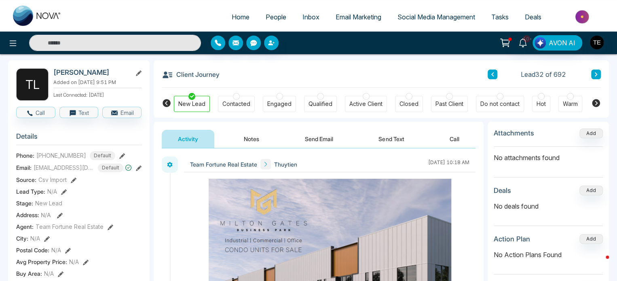
click at [595, 74] on icon at bounding box center [596, 74] width 4 height 5
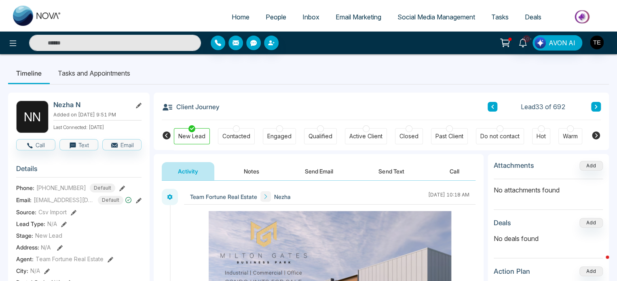
click at [571, 82] on ul "Timeline Tasks and Appointments" at bounding box center [308, 73] width 601 height 22
click at [596, 106] on icon at bounding box center [596, 107] width 2 height 4
click at [319, 95] on div "Client Journey Lead 34 of 692" at bounding box center [381, 107] width 439 height 28
